Goal: Information Seeking & Learning: Find specific fact

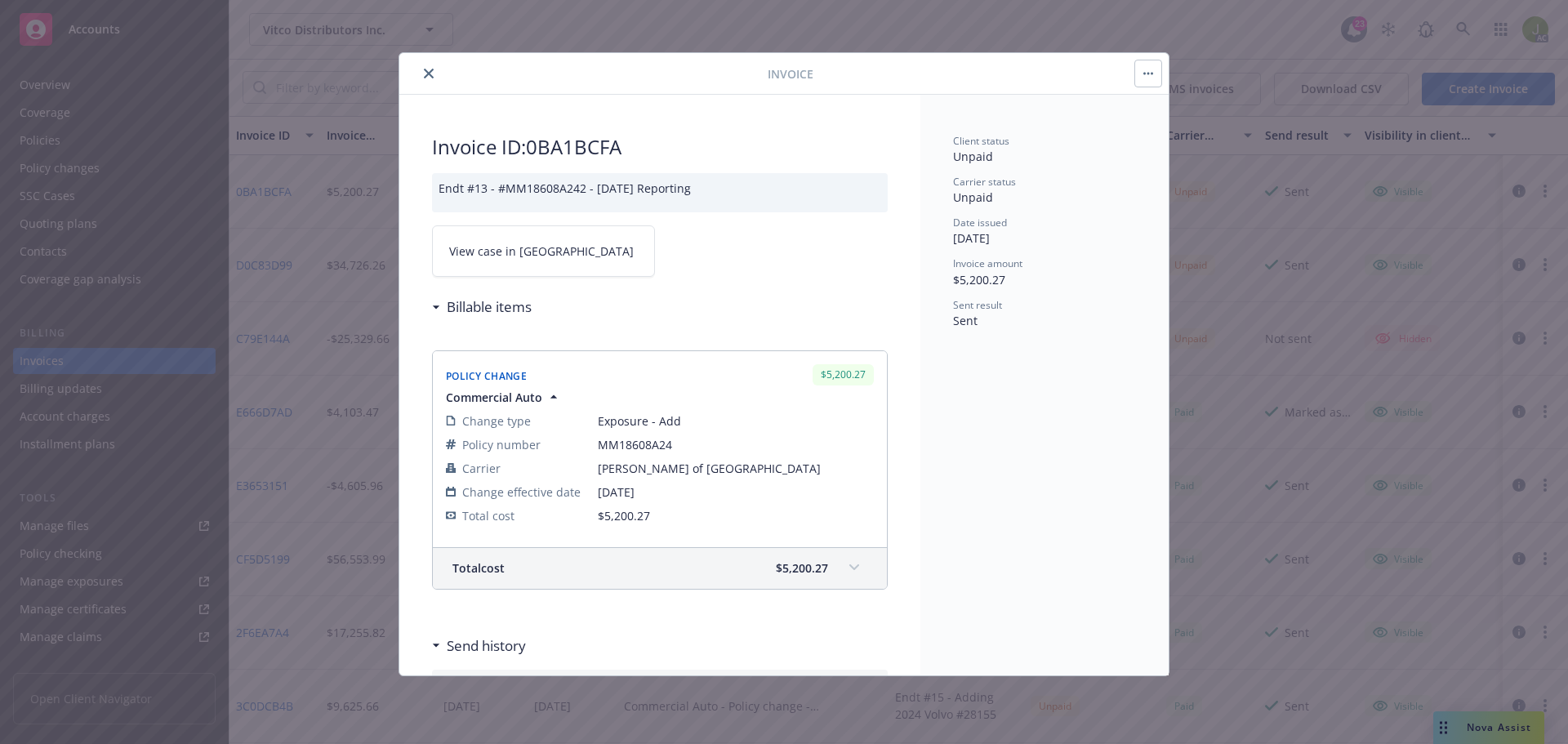
click at [429, 75] on icon "close" at bounding box center [428, 74] width 9 height 9
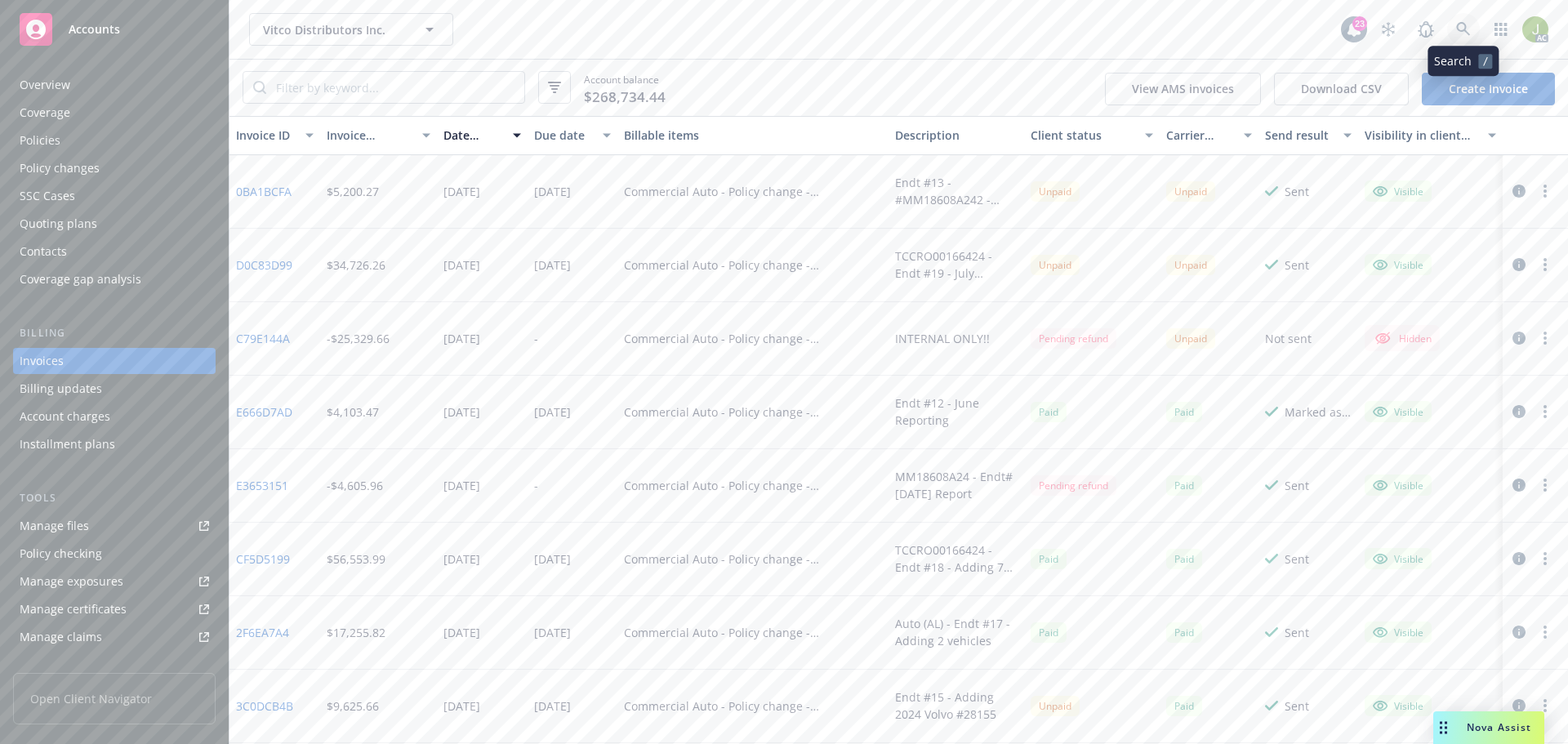
click at [1461, 24] on icon at bounding box center [1463, 28] width 14 height 14
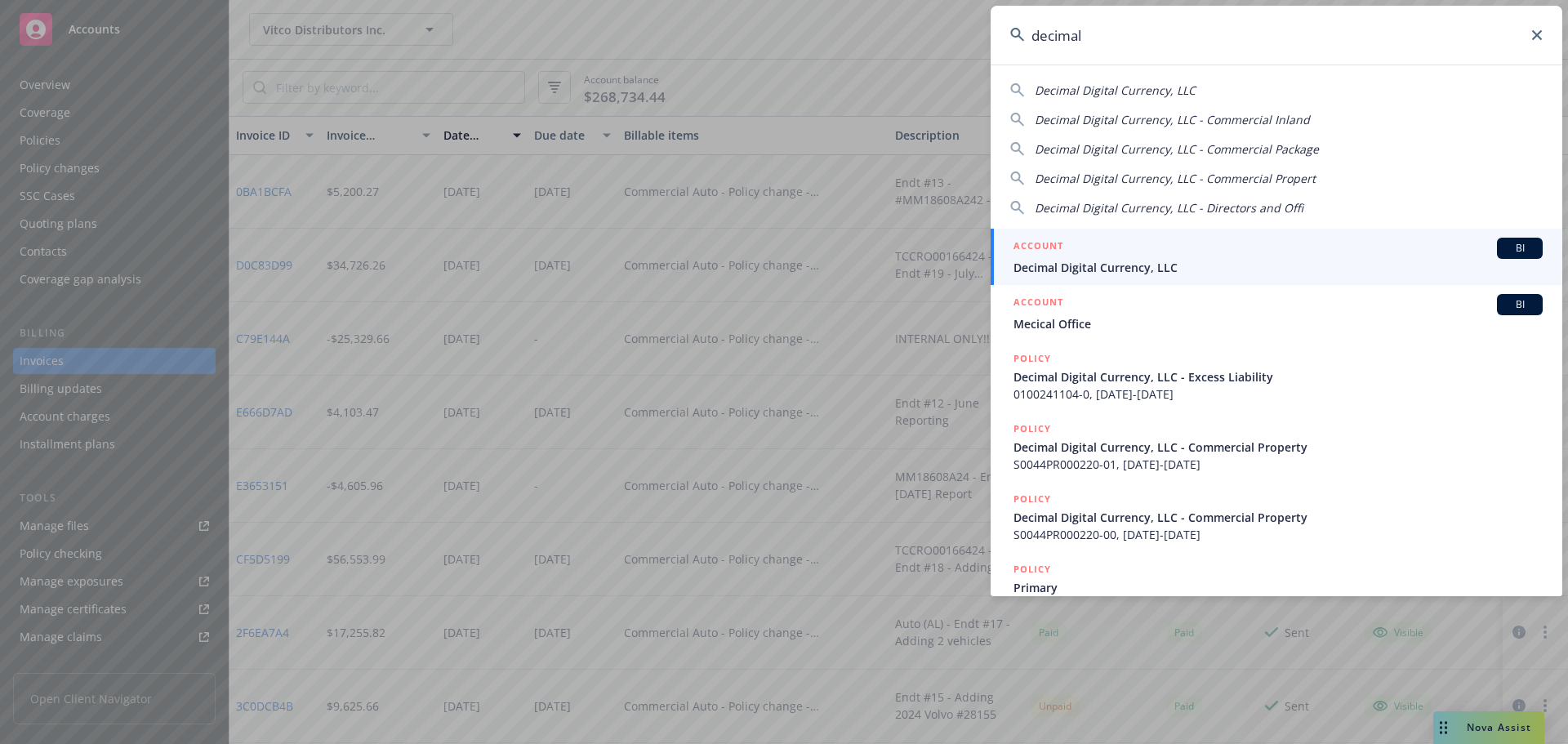
type input "decimal"
click at [1027, 260] on span "Decimal Digital Currency, LLC" at bounding box center [1277, 267] width 529 height 17
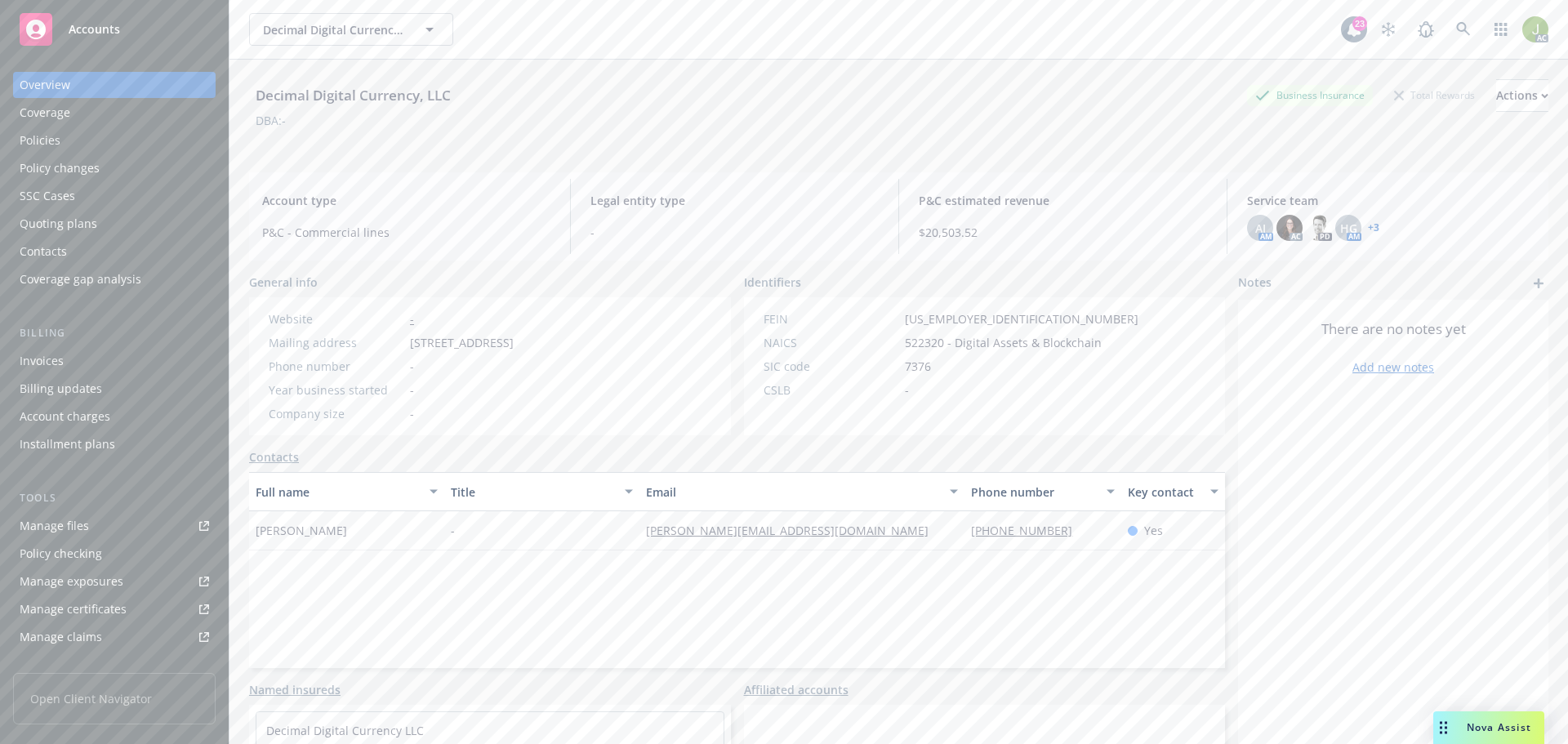
click at [103, 355] on div "Invoices" at bounding box center [114, 361] width 190 height 26
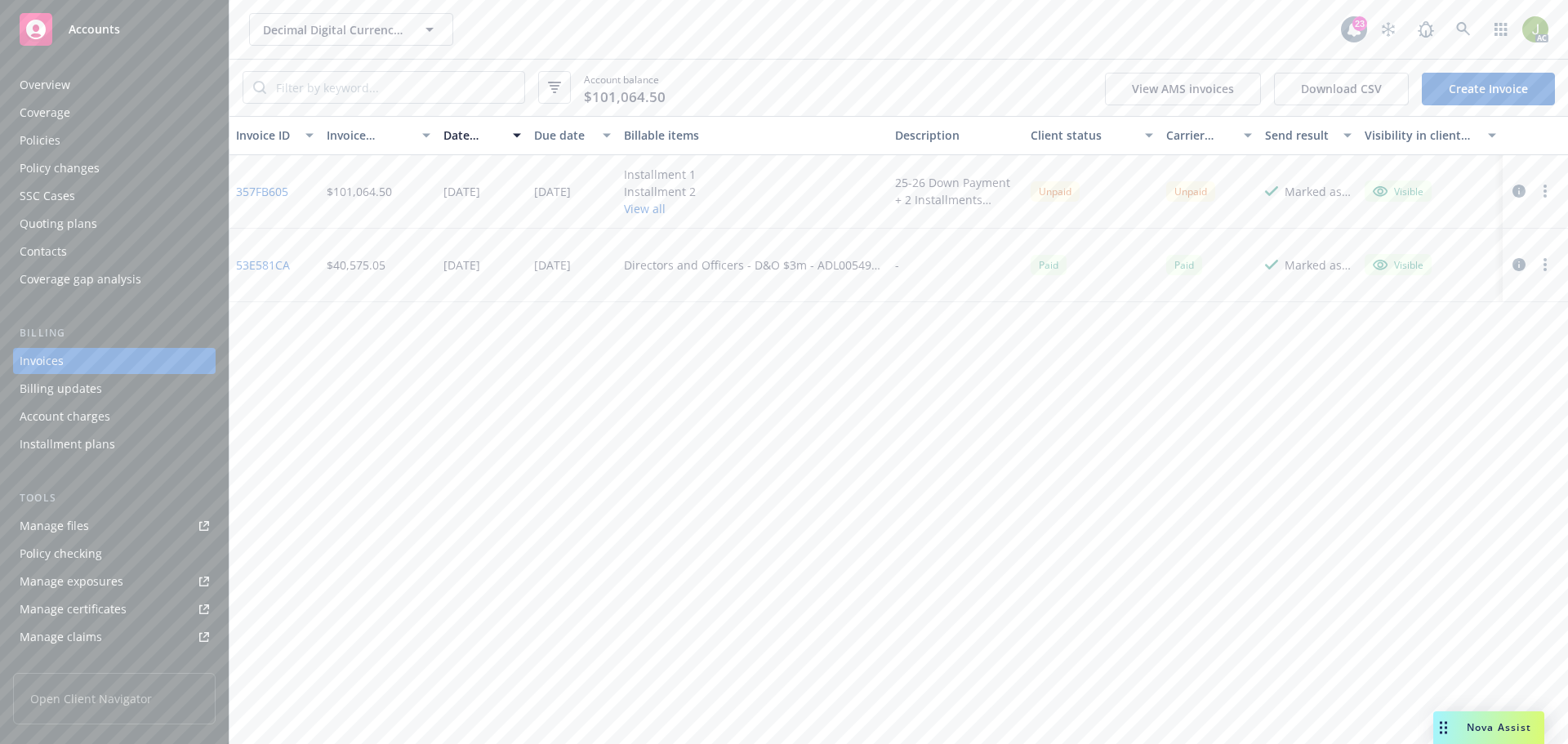
click at [663, 207] on button "View all" at bounding box center [659, 208] width 72 height 17
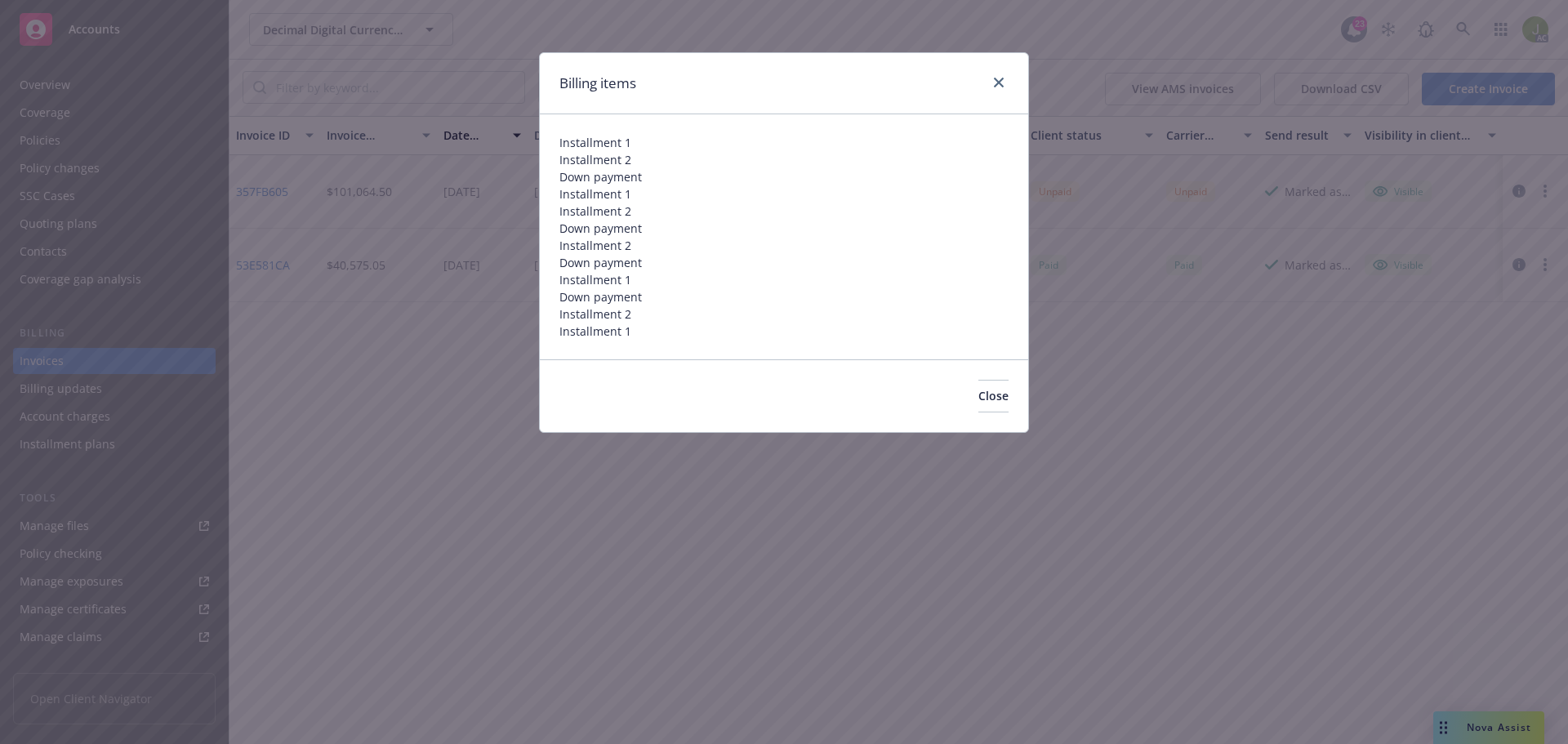
click at [272, 188] on div "Billing items Installment 1 Installment 2 Down payment Installment 1 Installmen…" at bounding box center [784, 372] width 1568 height 744
click at [259, 193] on div "Billing items Installment 1 Installment 2 Down payment Installment 1 Installmen…" at bounding box center [784, 372] width 1568 height 744
click at [1001, 85] on icon "close" at bounding box center [999, 82] width 9 height 9
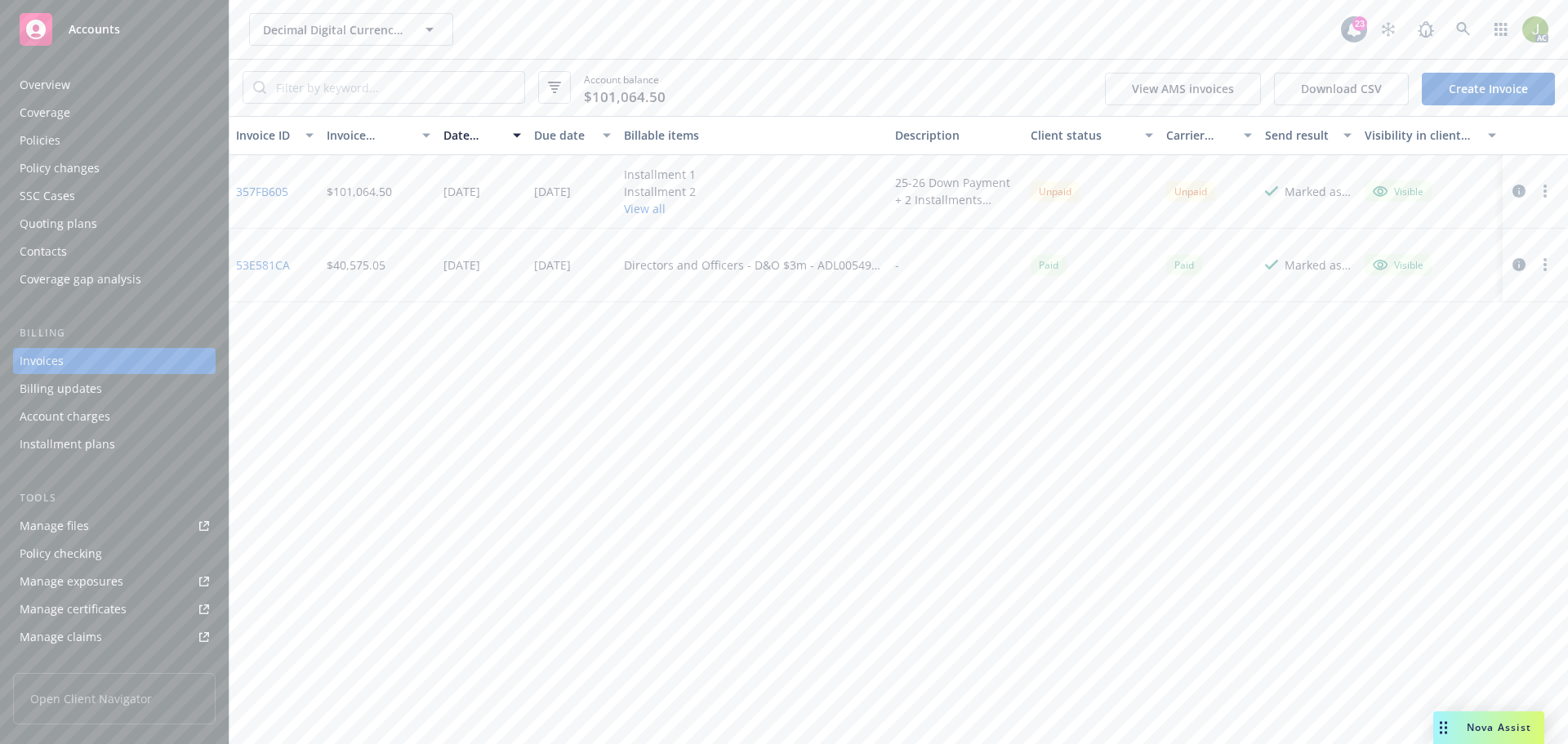
click at [270, 192] on link "357FB605" at bounding box center [261, 191] width 52 height 17
click at [140, 91] on div "Overview" at bounding box center [114, 85] width 190 height 26
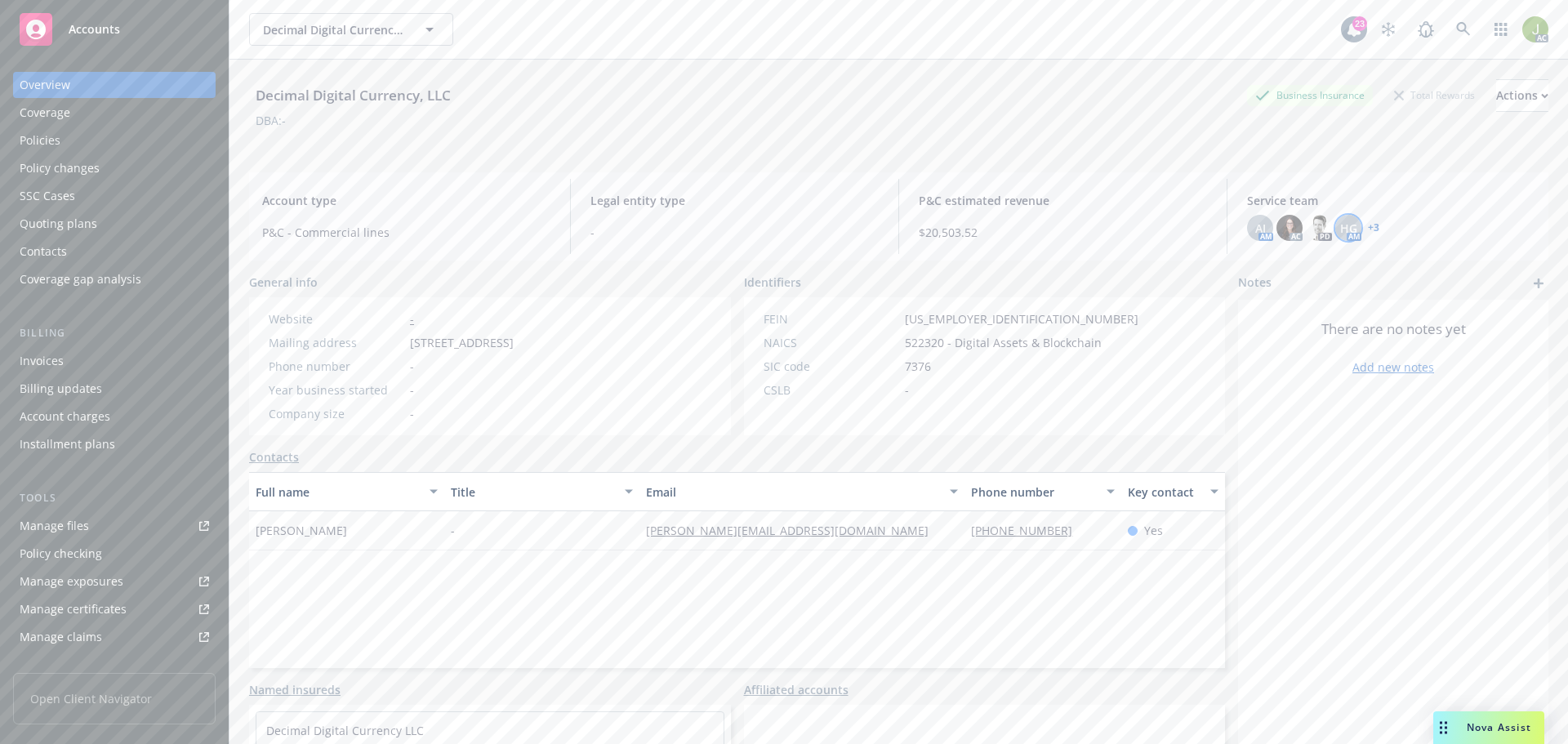
click at [1344, 232] on span "HG" at bounding box center [1349, 228] width 17 height 17
click at [1268, 336] on span "Copy email address" at bounding box center [1214, 339] width 108 height 17
click at [1282, 229] on img at bounding box center [1290, 228] width 26 height 26
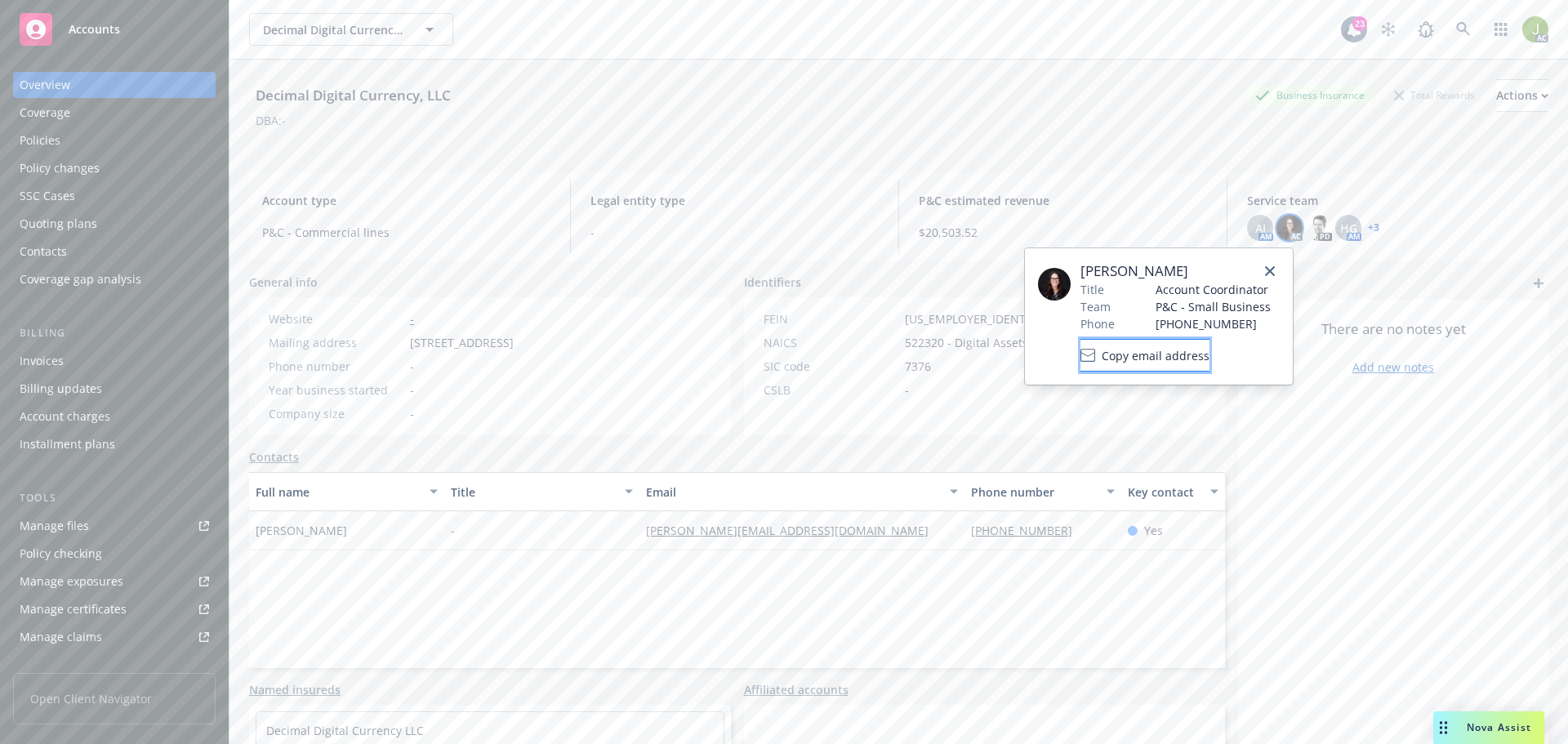
click at [1200, 360] on span "Copy email address" at bounding box center [1156, 355] width 108 height 17
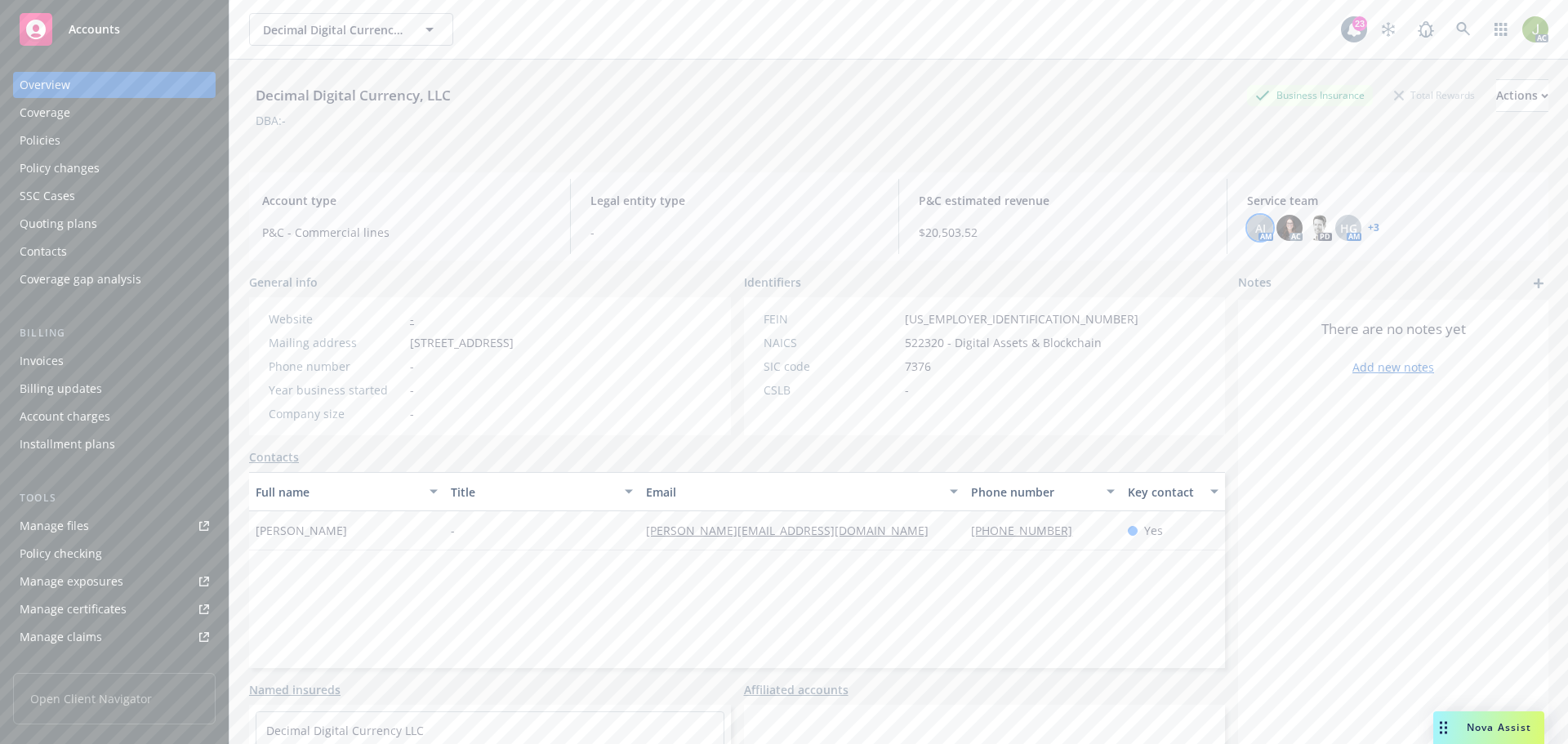
click at [1247, 232] on div "AJ" at bounding box center [1260, 228] width 26 height 26
click at [1140, 118] on div "DBA: -" at bounding box center [898, 121] width 1299 height 17
click at [98, 133] on div "Policies" at bounding box center [114, 141] width 190 height 26
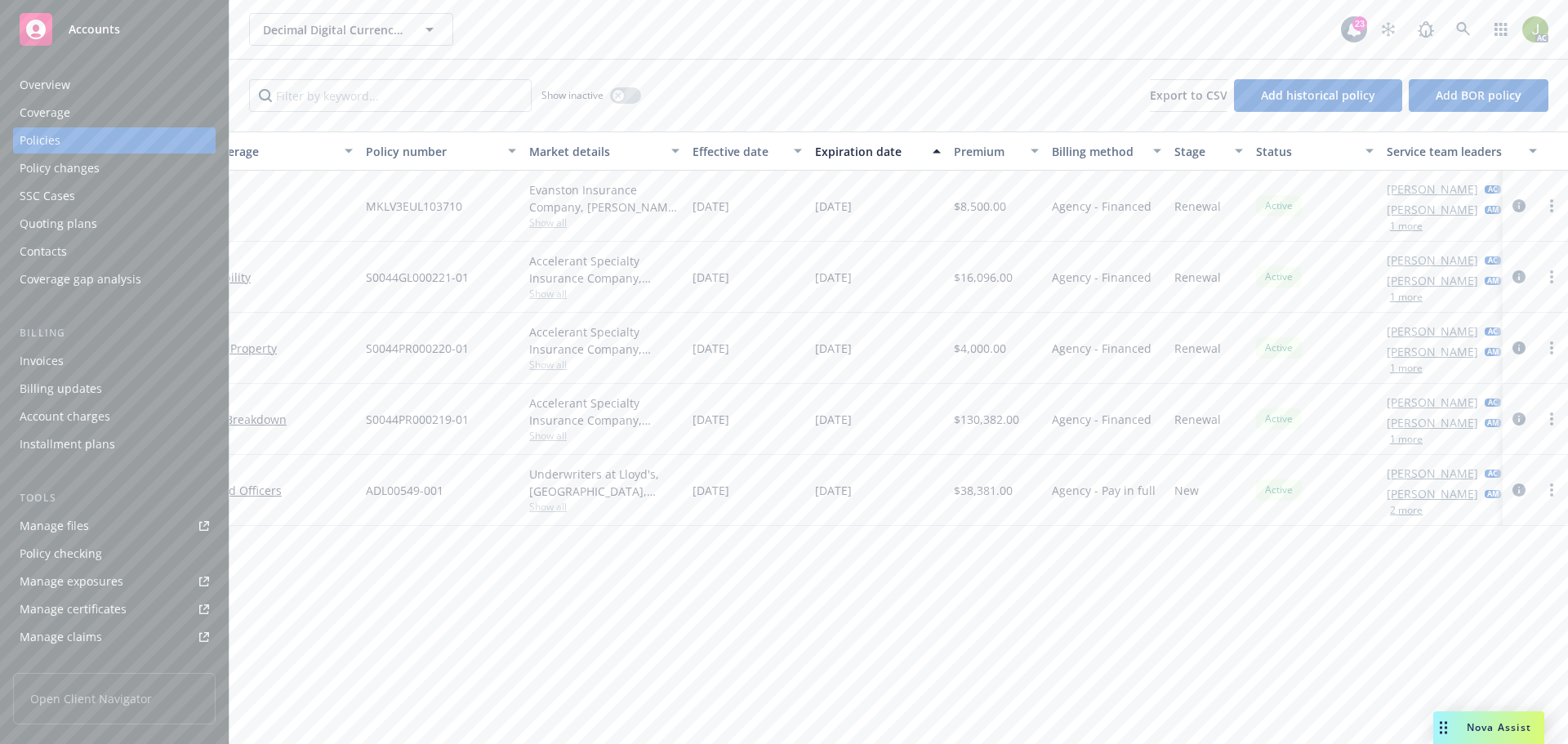
scroll to position [0, 204]
click at [1466, 38] on link at bounding box center [1463, 29] width 33 height 33
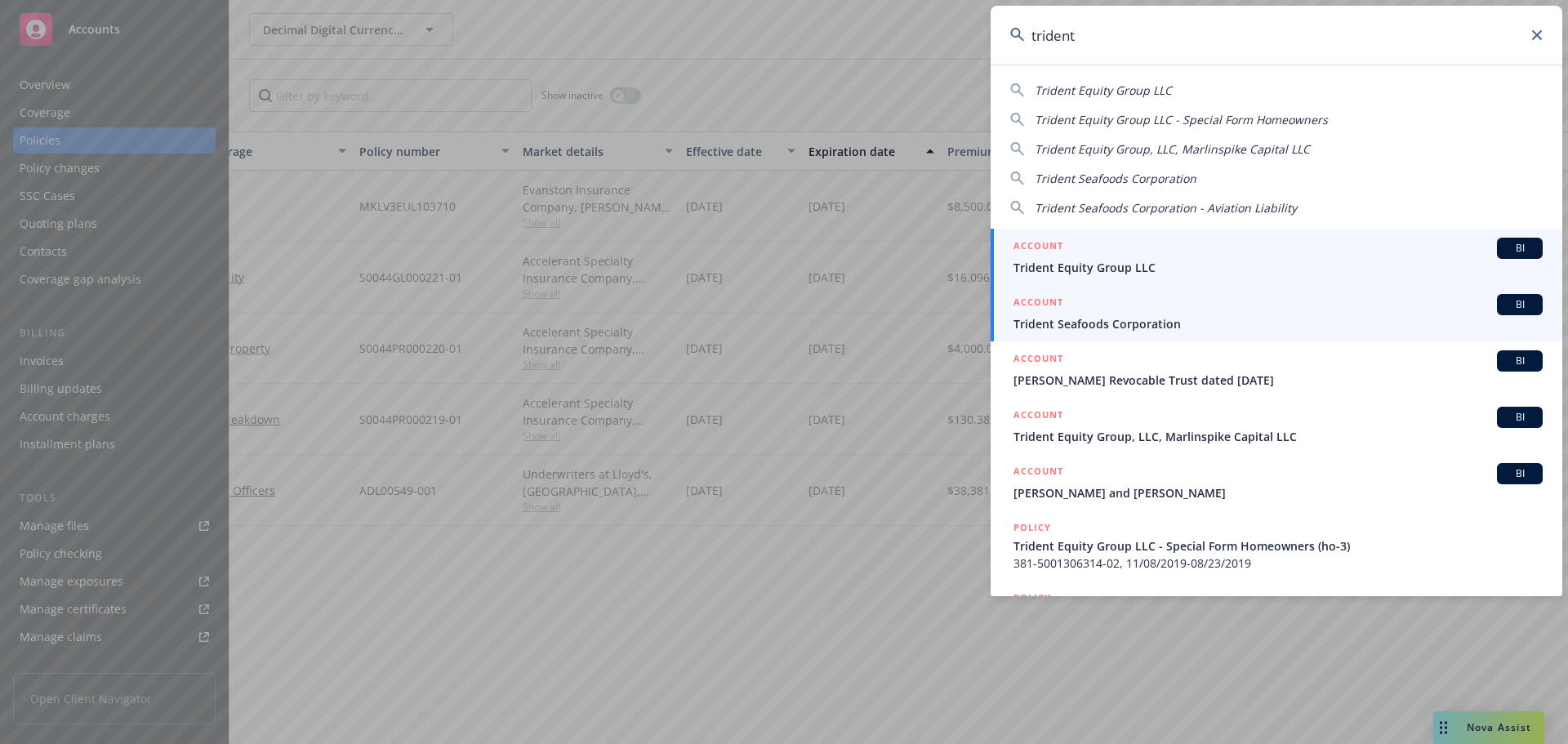
type input "trident"
click at [1224, 309] on div "ACCOUNT BI" at bounding box center [1277, 305] width 529 height 22
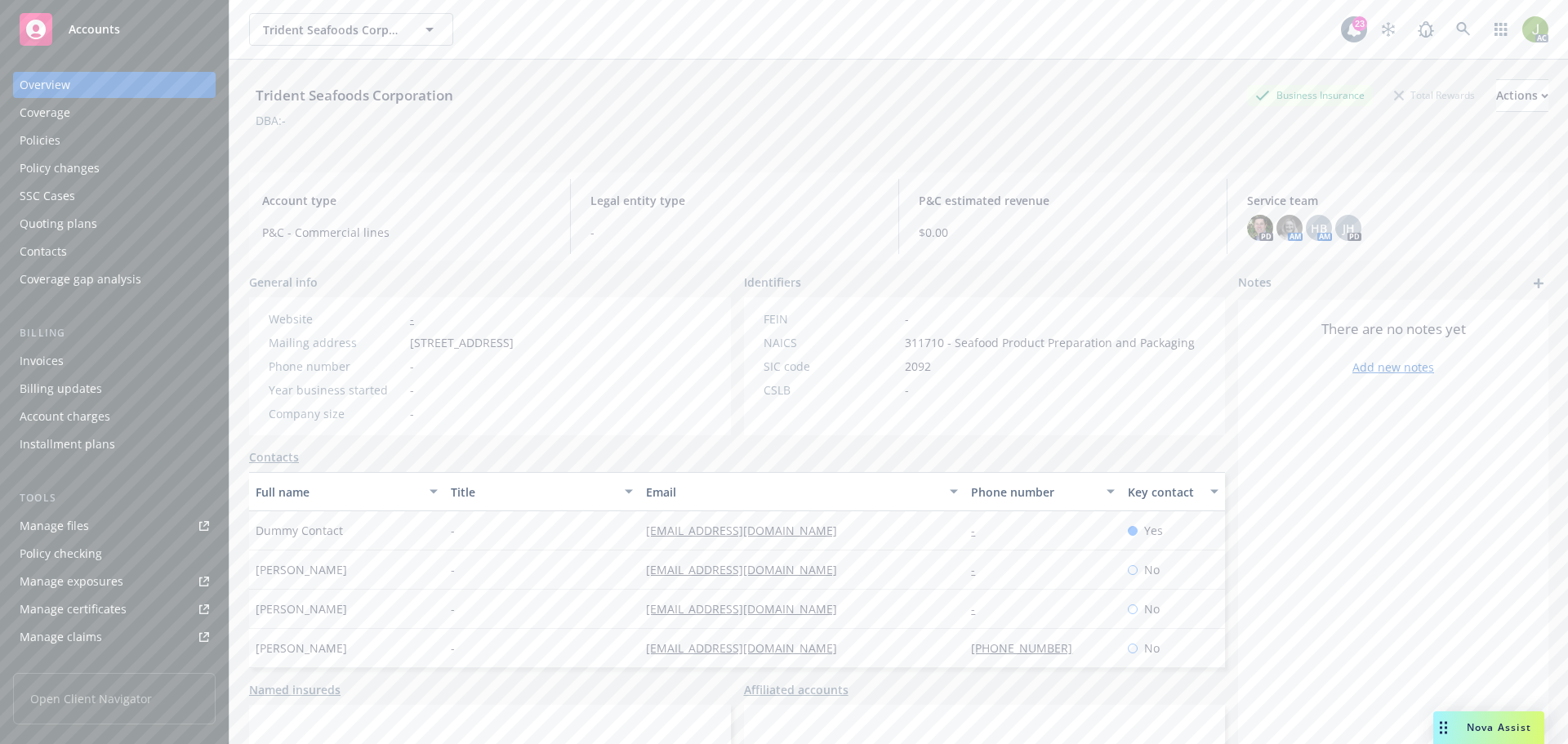
click at [114, 372] on div "Invoices" at bounding box center [114, 361] width 190 height 26
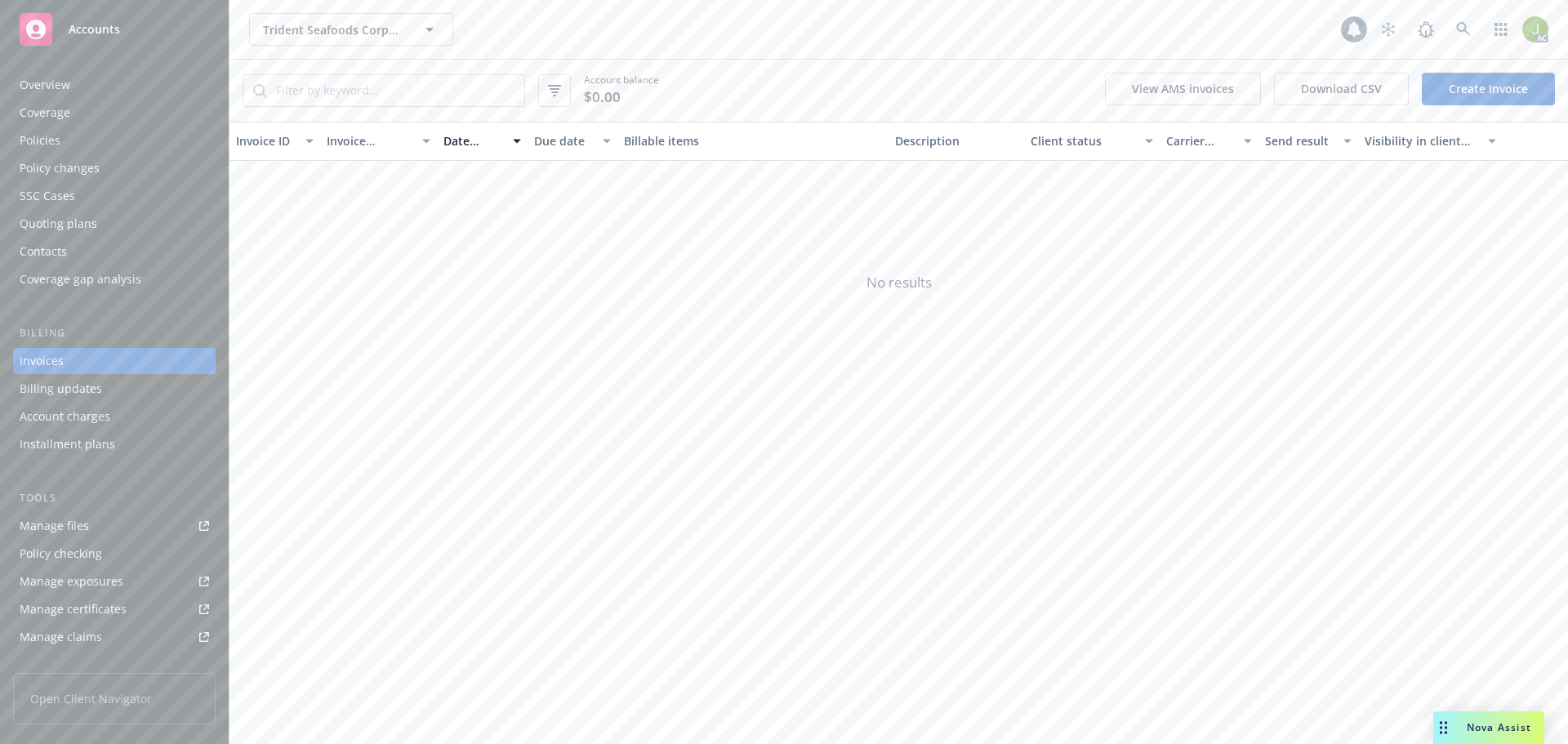
click at [107, 141] on div "Policies" at bounding box center [114, 141] width 190 height 26
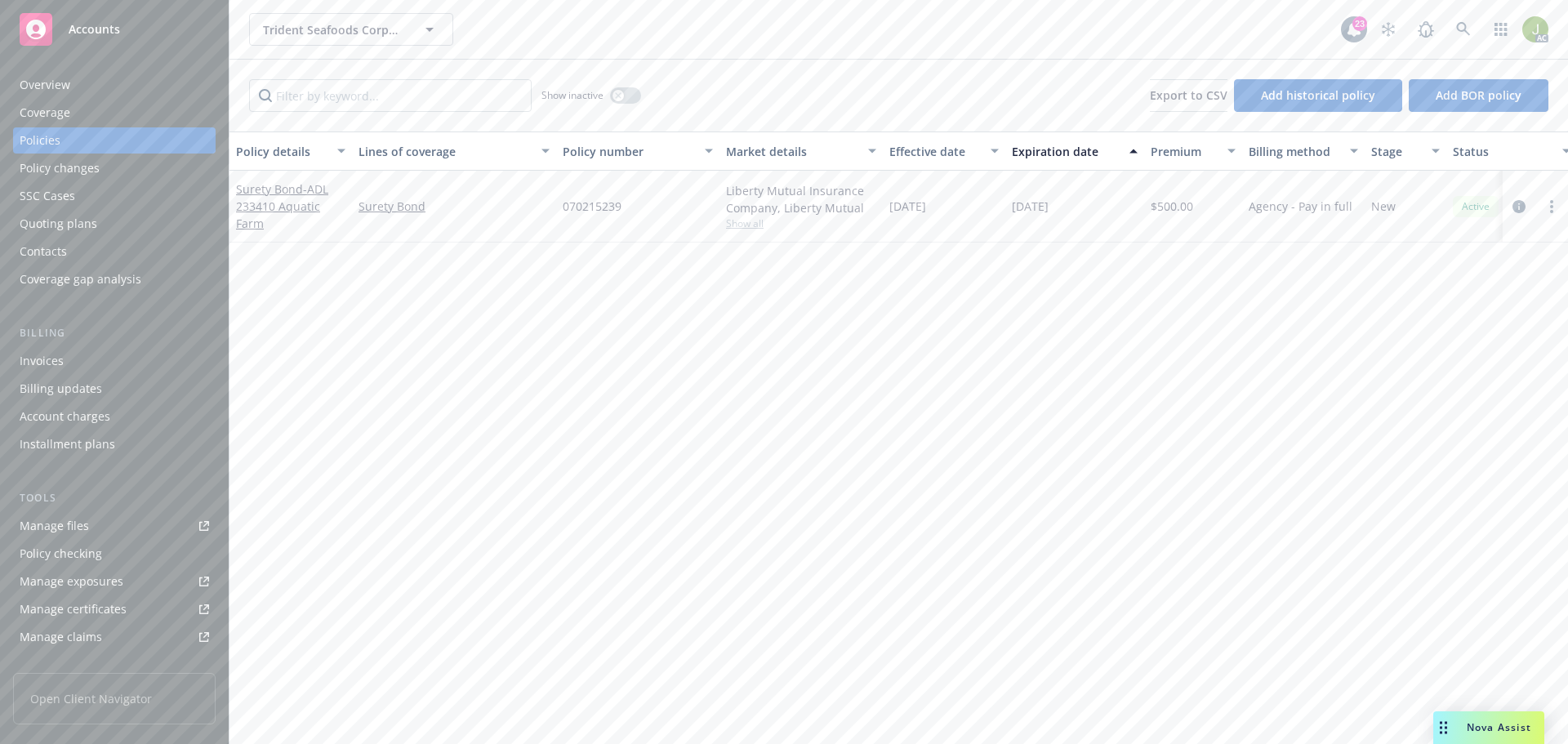
click at [119, 172] on div "Policy changes" at bounding box center [114, 168] width 190 height 26
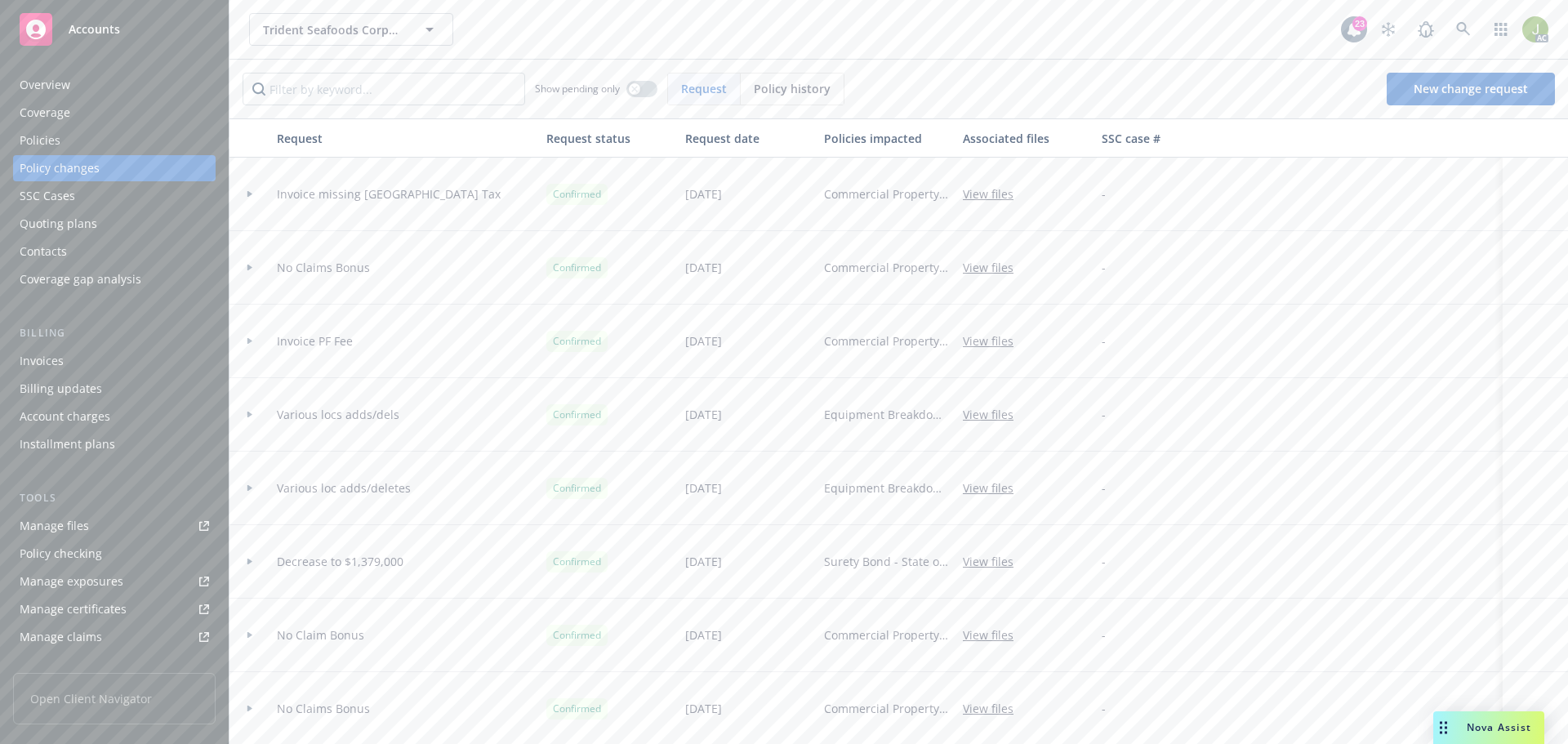
click at [131, 104] on div "Coverage" at bounding box center [114, 113] width 190 height 26
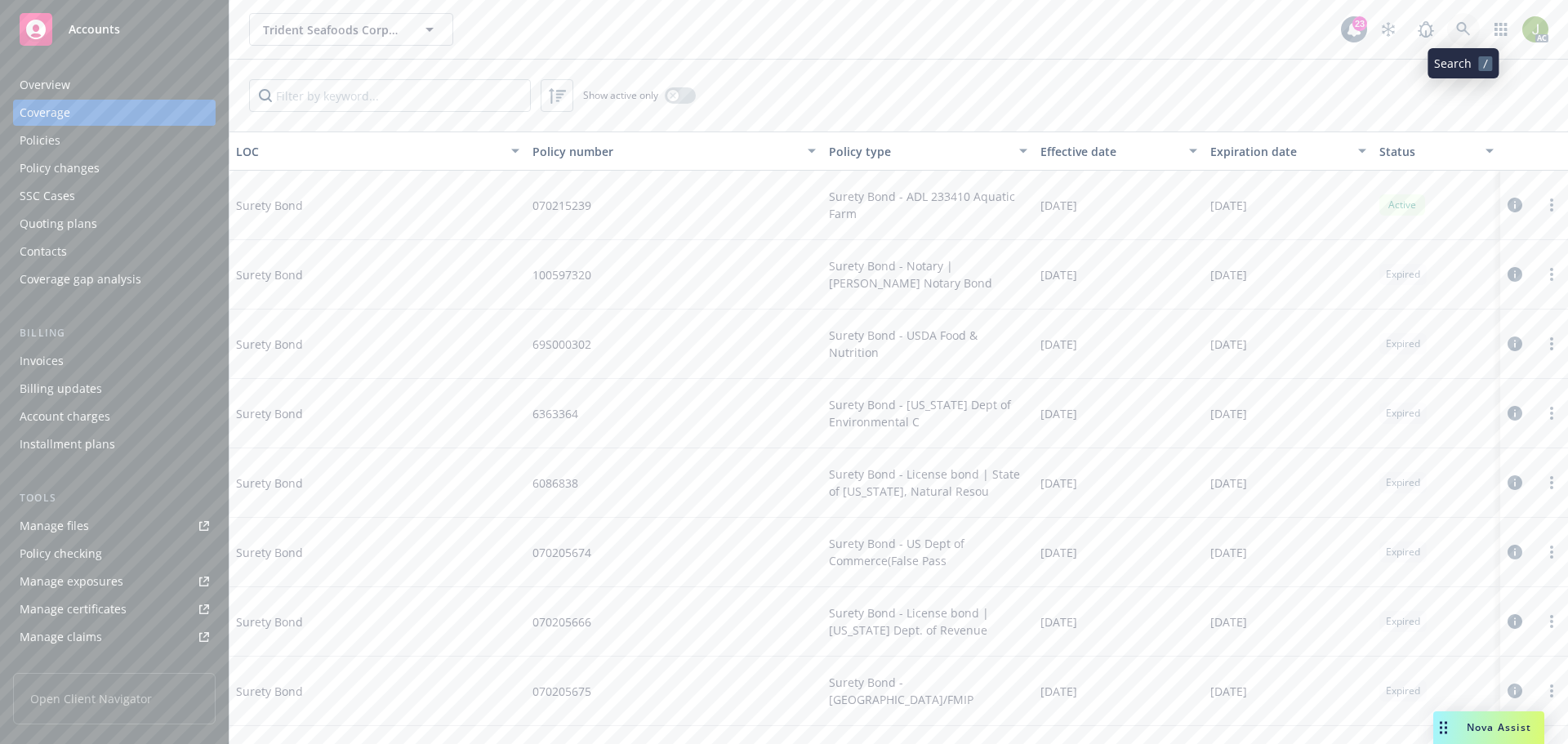
click at [1462, 32] on icon at bounding box center [1464, 29] width 15 height 15
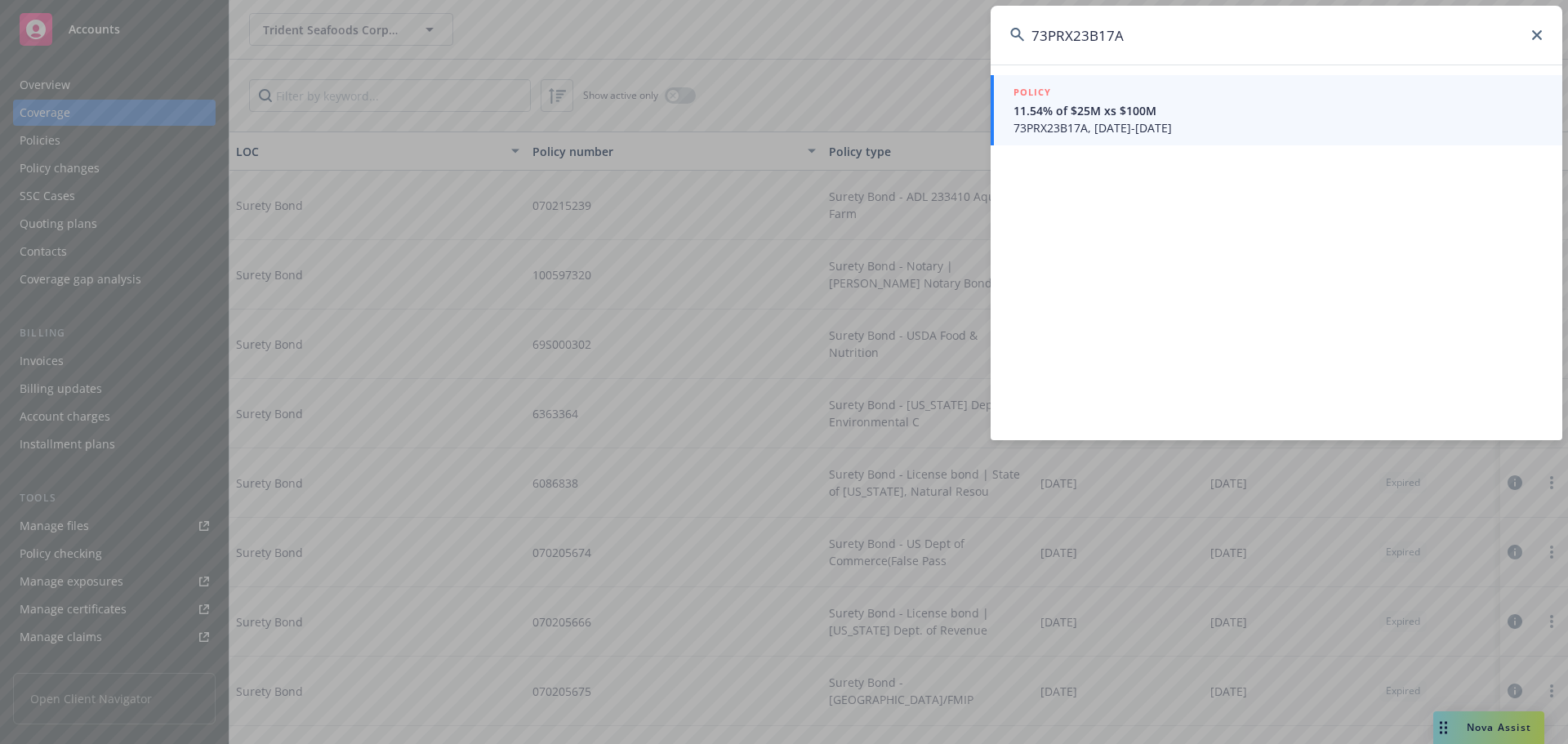
type input "73PRX23B17A"
click at [1282, 116] on span "11.54% of $25M xs $100M" at bounding box center [1277, 110] width 529 height 17
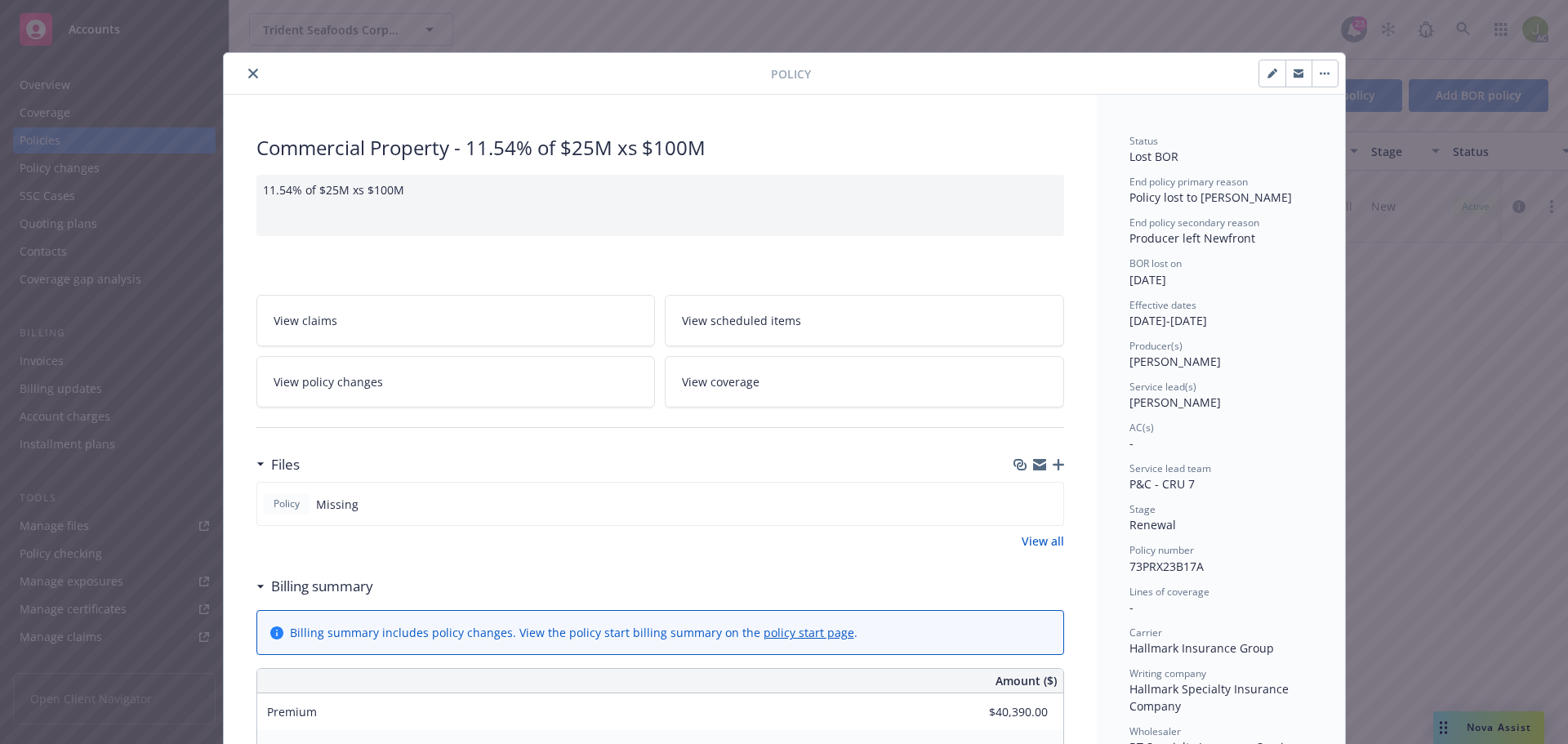
click at [250, 71] on icon "close" at bounding box center [253, 74] width 9 height 9
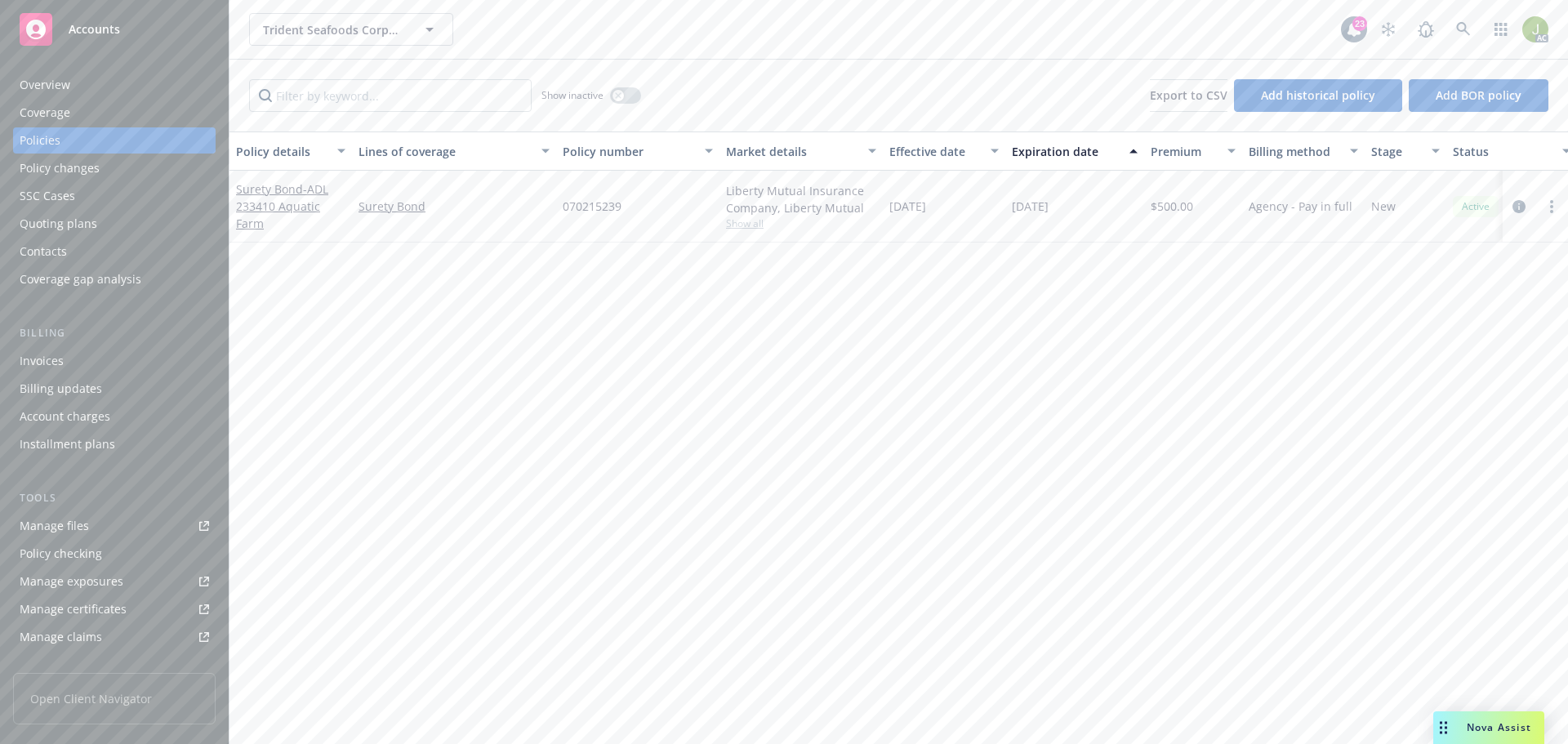
click at [113, 87] on div "Overview" at bounding box center [114, 85] width 190 height 26
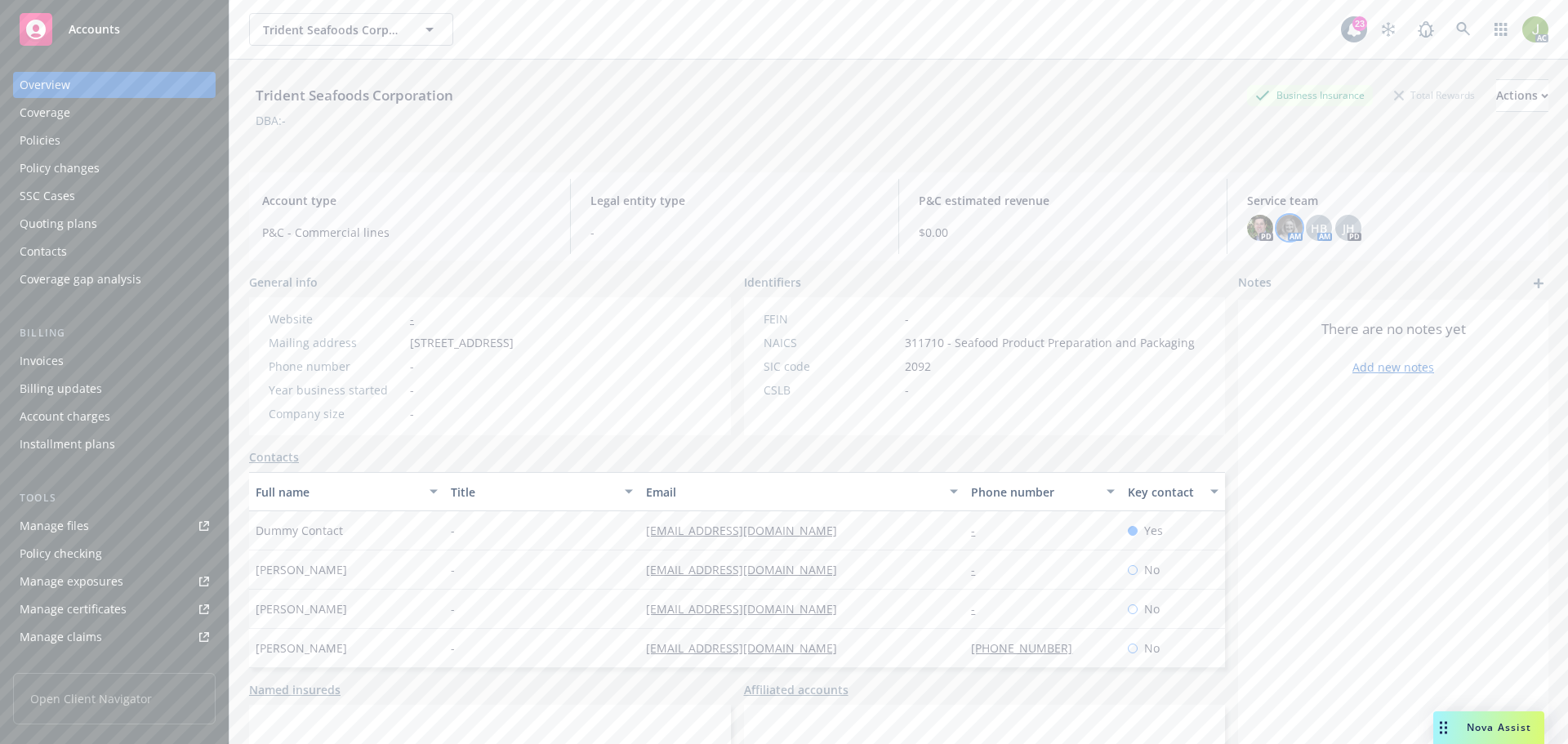
click at [1283, 232] on img at bounding box center [1290, 228] width 26 height 26
click at [1311, 233] on span "HB" at bounding box center [1319, 228] width 16 height 17
click at [1282, 230] on img at bounding box center [1290, 228] width 26 height 26
click at [1293, 157] on div "Trident Seafoods Corporation Business Insurance Total Rewards Actions DBA: -" at bounding box center [898, 109] width 1299 height 100
click at [1343, 232] on span "JH" at bounding box center [1348, 228] width 12 height 17
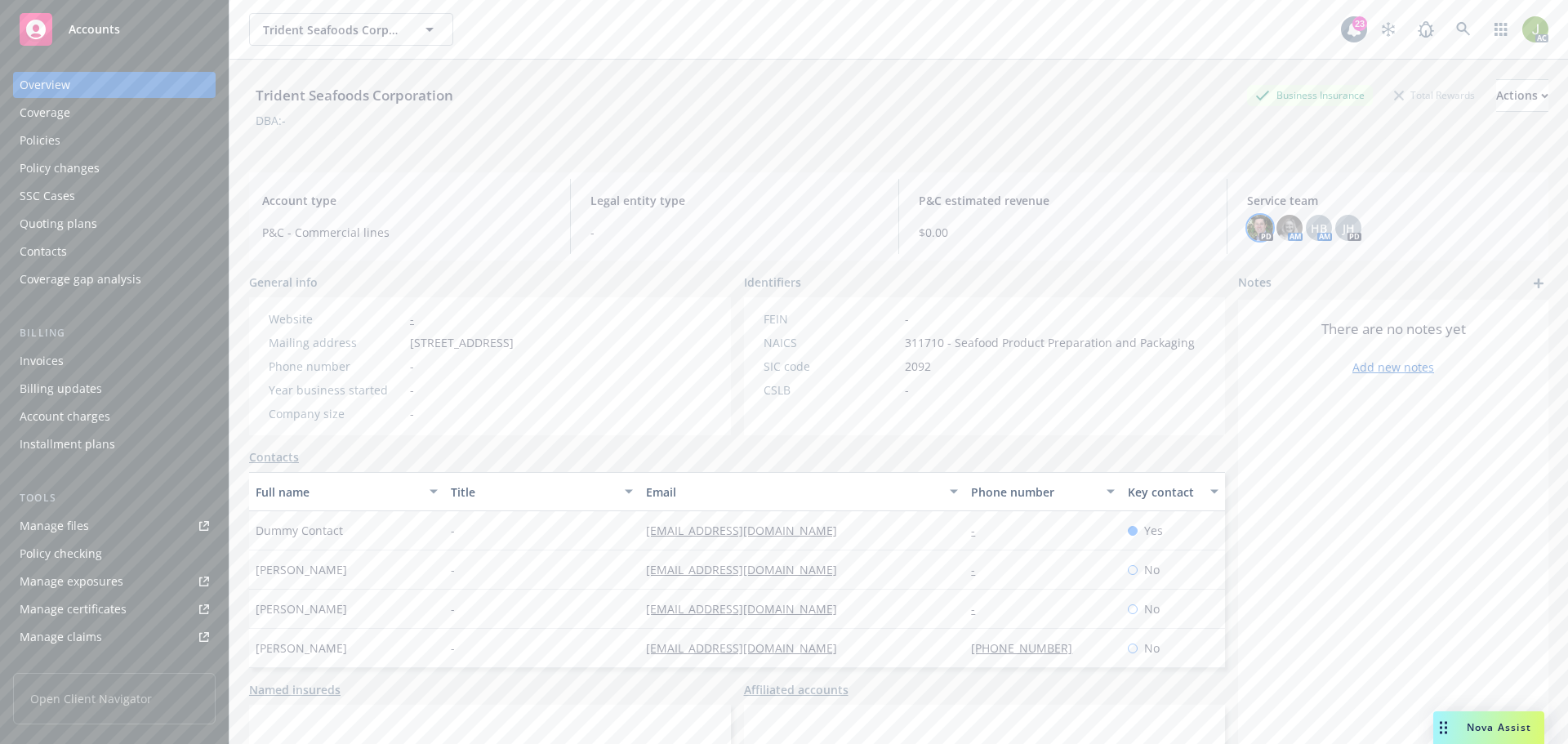
click at [1251, 223] on img at bounding box center [1260, 228] width 26 height 26
click at [1276, 229] on img at bounding box center [1290, 228] width 26 height 26
click at [1311, 233] on span "HB" at bounding box center [1319, 228] width 16 height 17
click at [1390, 589] on div "There are no notes yet Add new notes" at bounding box center [1393, 577] width 310 height 554
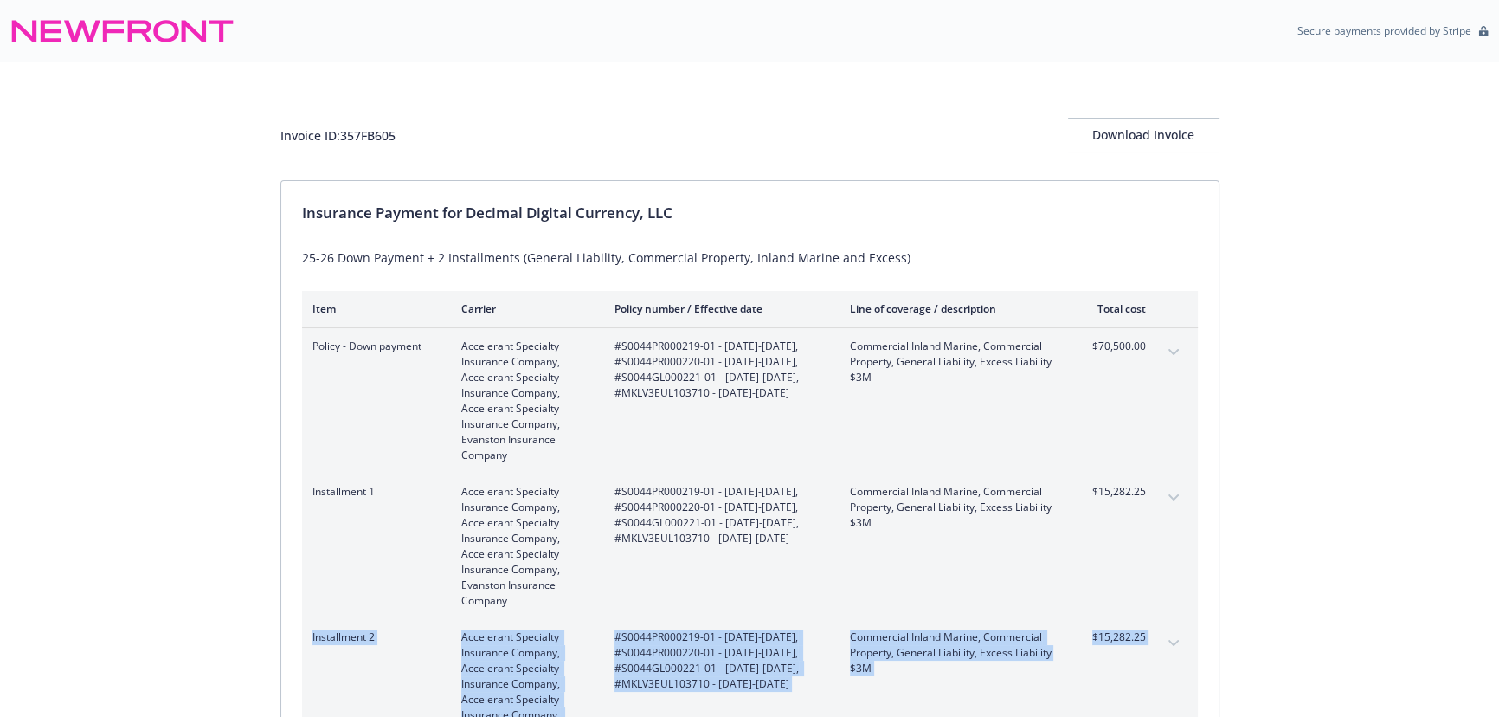
click at [1170, 493] on button "expand content" at bounding box center [1174, 498] width 28 height 28
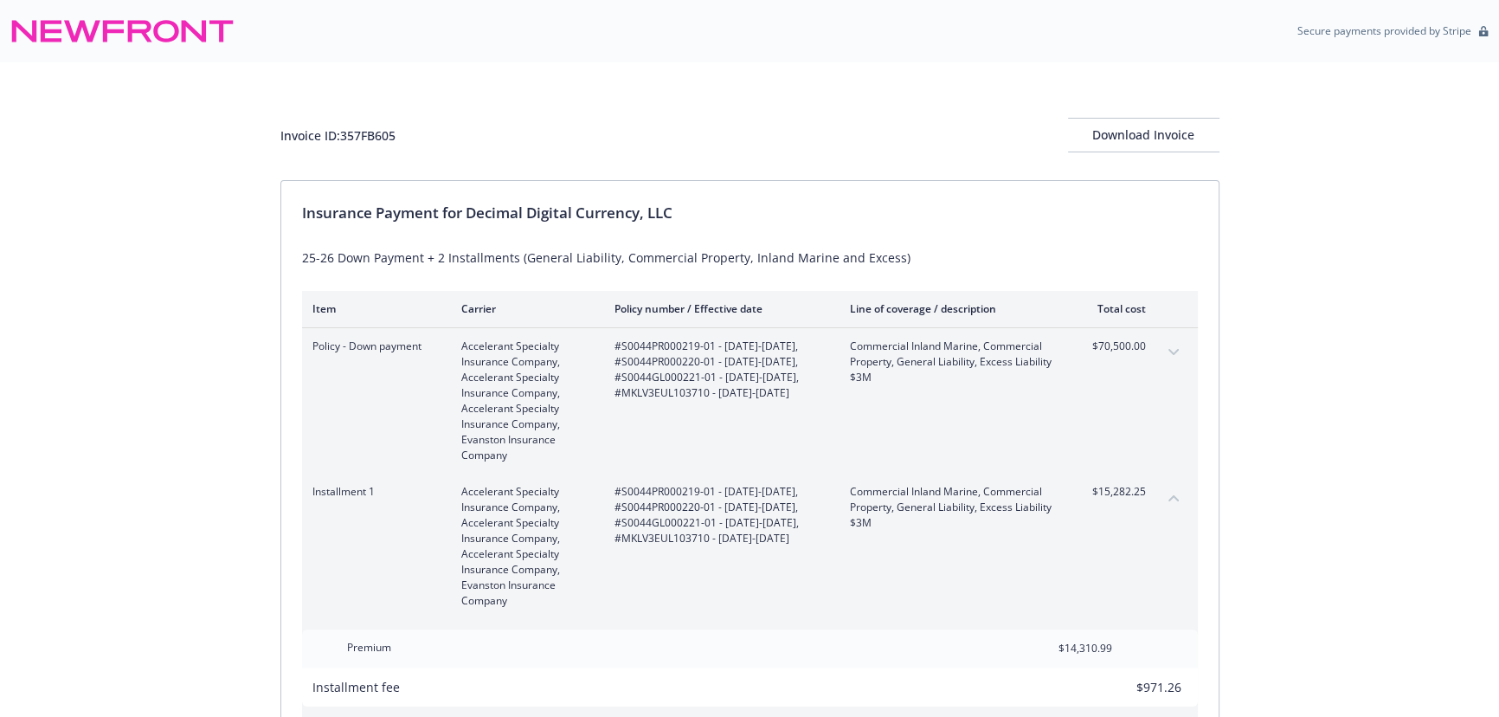
click at [1170, 494] on icon "collapse content" at bounding box center [1174, 497] width 10 height 7
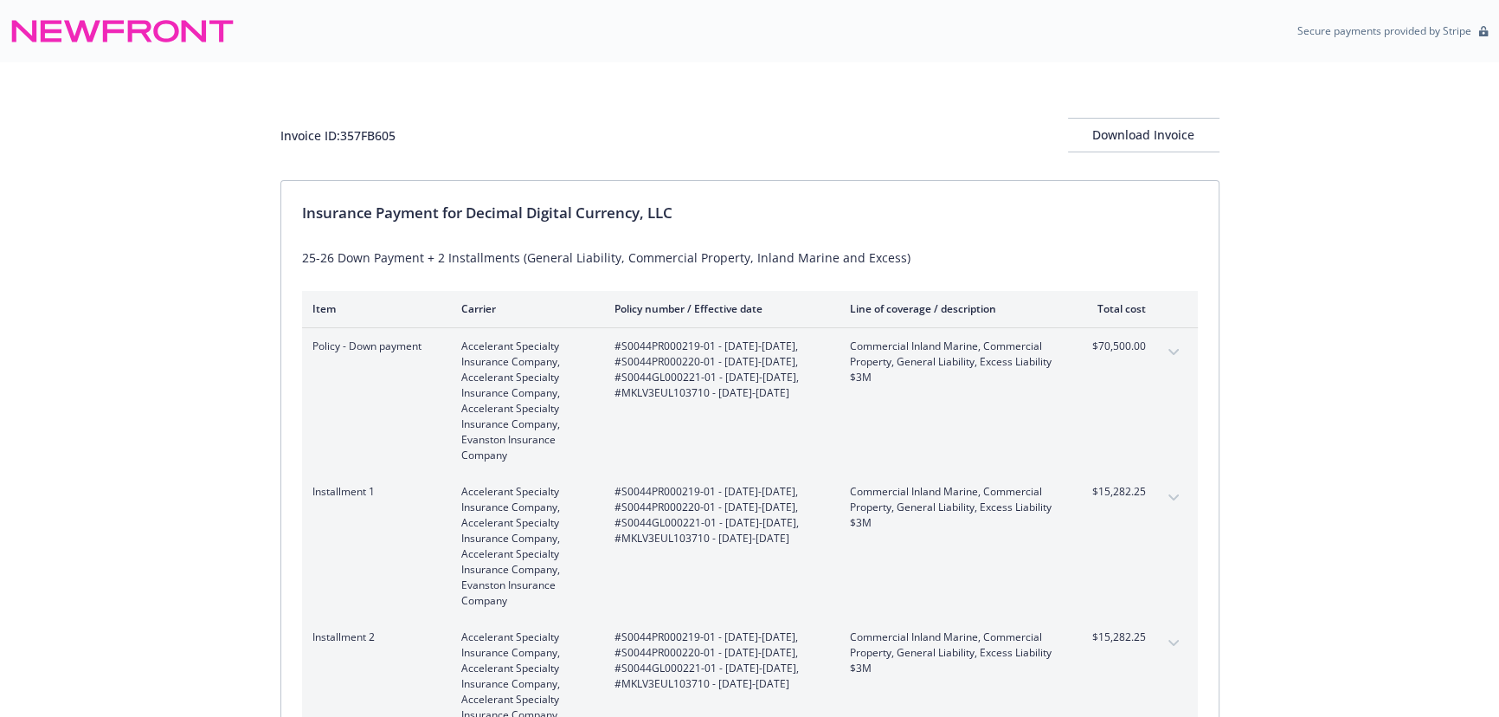
click at [817, 105] on div "Invoice ID: 357FB605 Download Invoice" at bounding box center [750, 121] width 939 height 118
click at [345, 130] on div "Invoice ID: 357FB605 Download Invoice" at bounding box center [750, 135] width 939 height 35
copy div "357FB605"
